Goal: Task Accomplishment & Management: Manage account settings

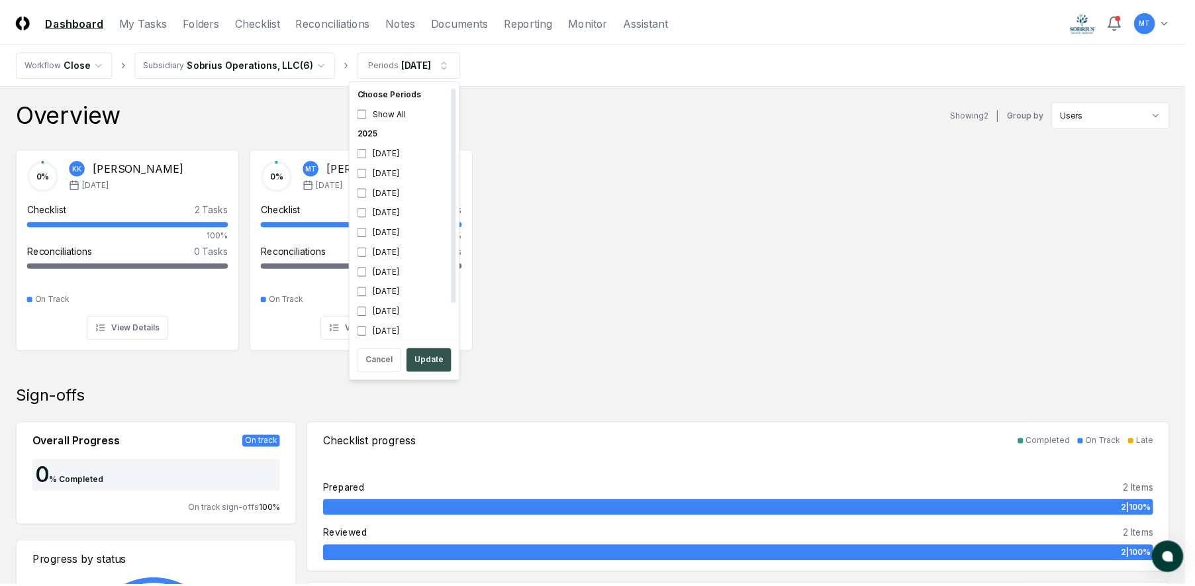
scroll to position [4, 0]
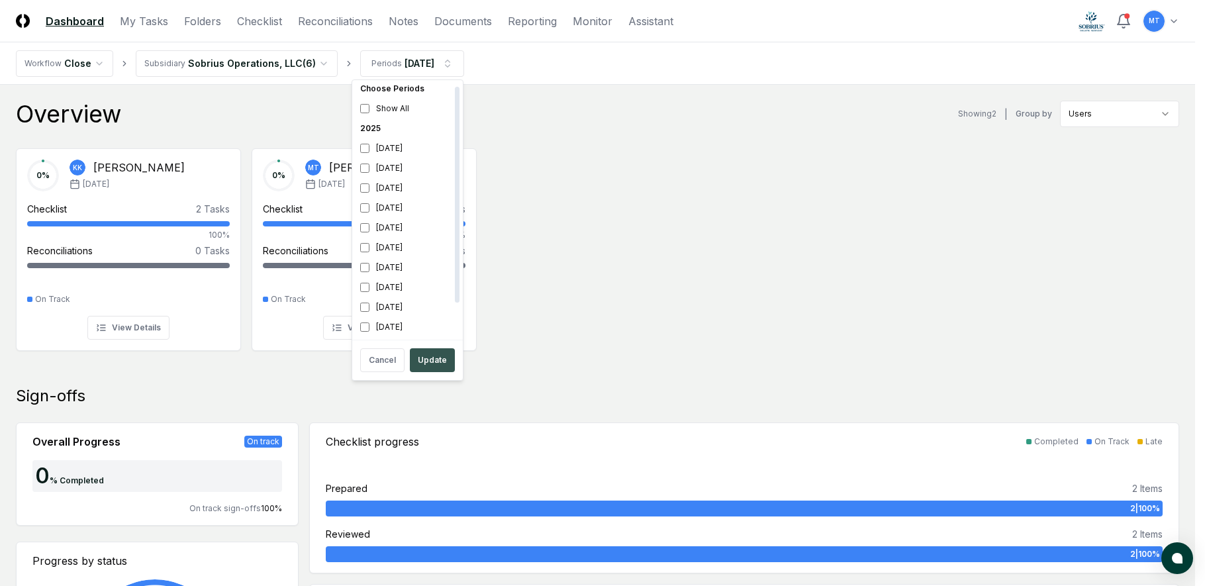
click at [431, 364] on button "Update" at bounding box center [432, 360] width 45 height 24
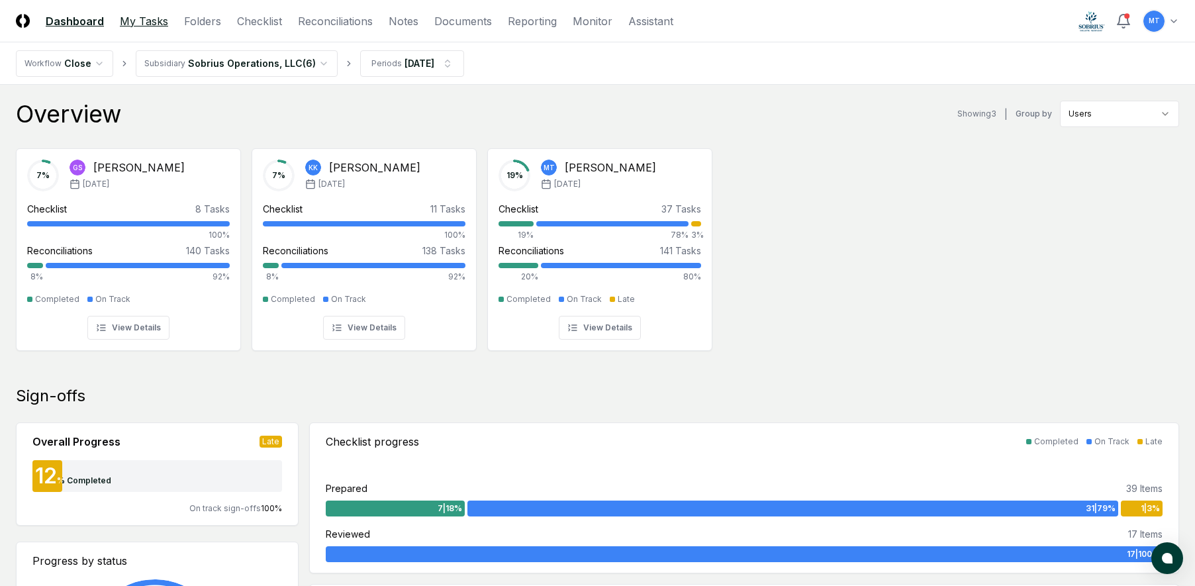
click at [144, 20] on link "My Tasks" at bounding box center [144, 21] width 48 height 16
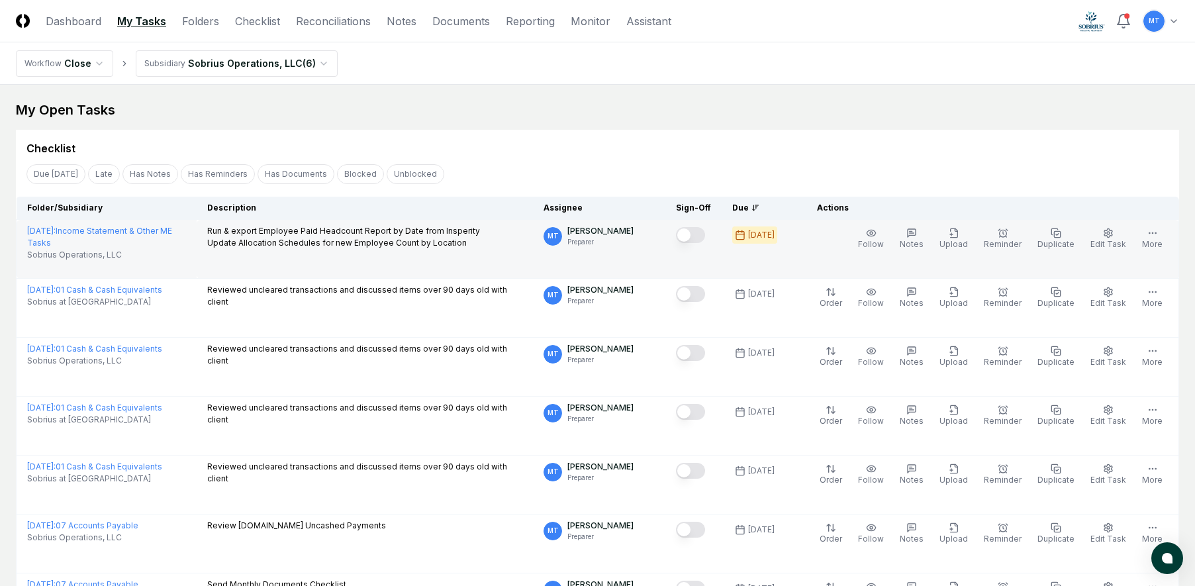
click at [705, 232] on button "Mark complete" at bounding box center [690, 235] width 29 height 16
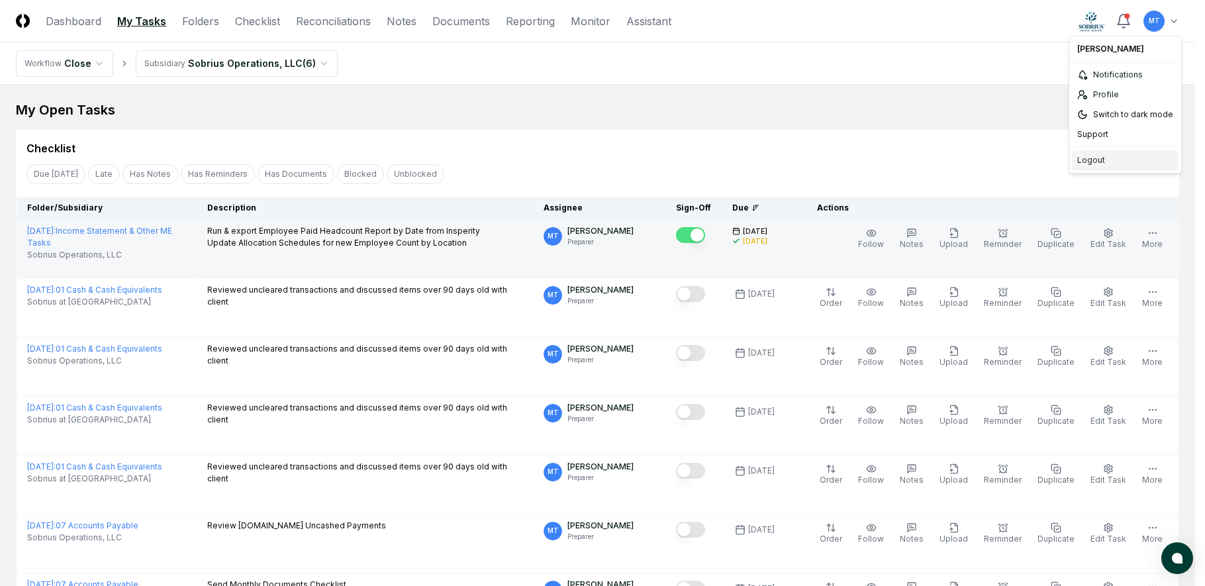
click at [1116, 162] on div "Logout" at bounding box center [1125, 160] width 107 height 20
